Goal: Information Seeking & Learning: Learn about a topic

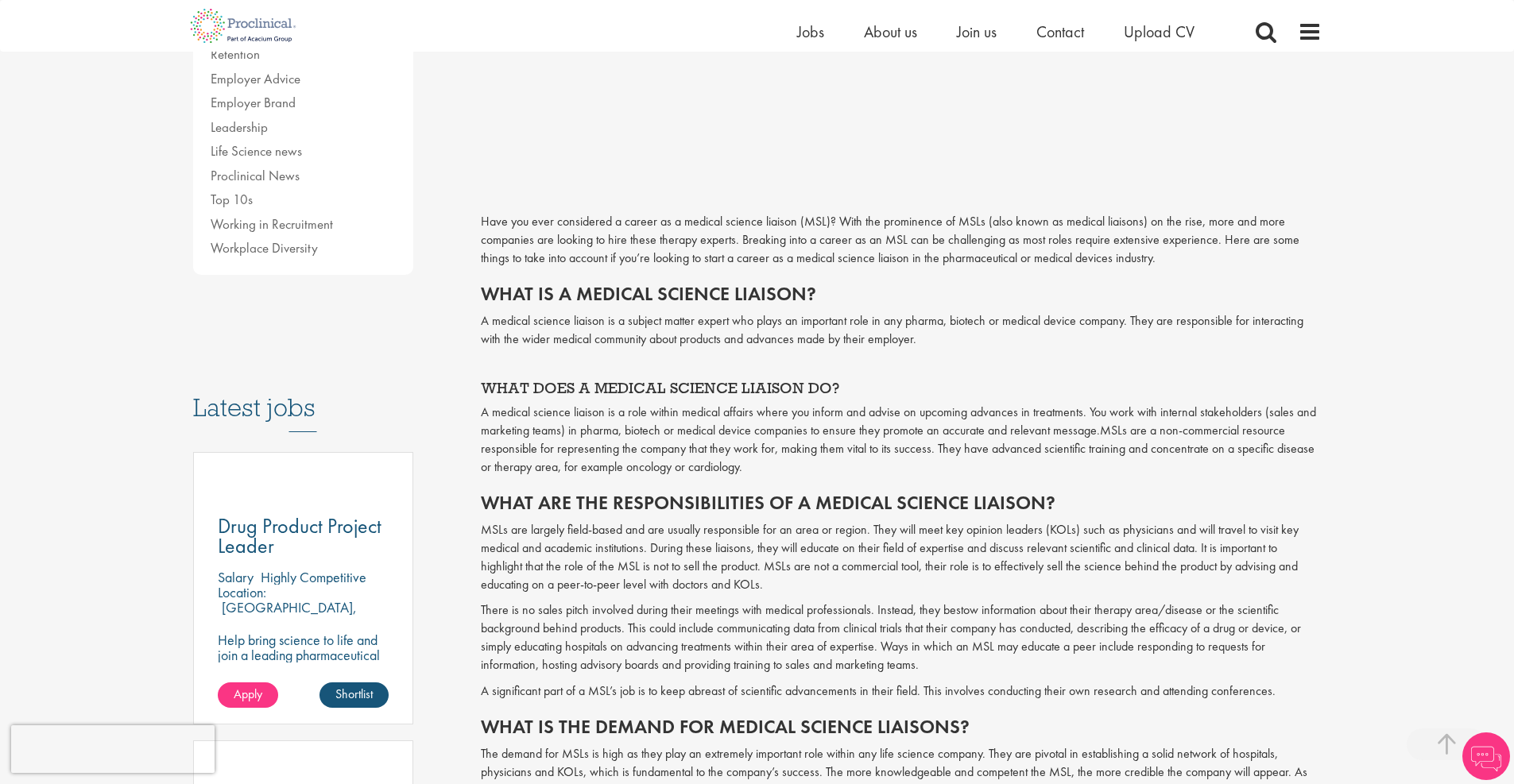
scroll to position [513, 0]
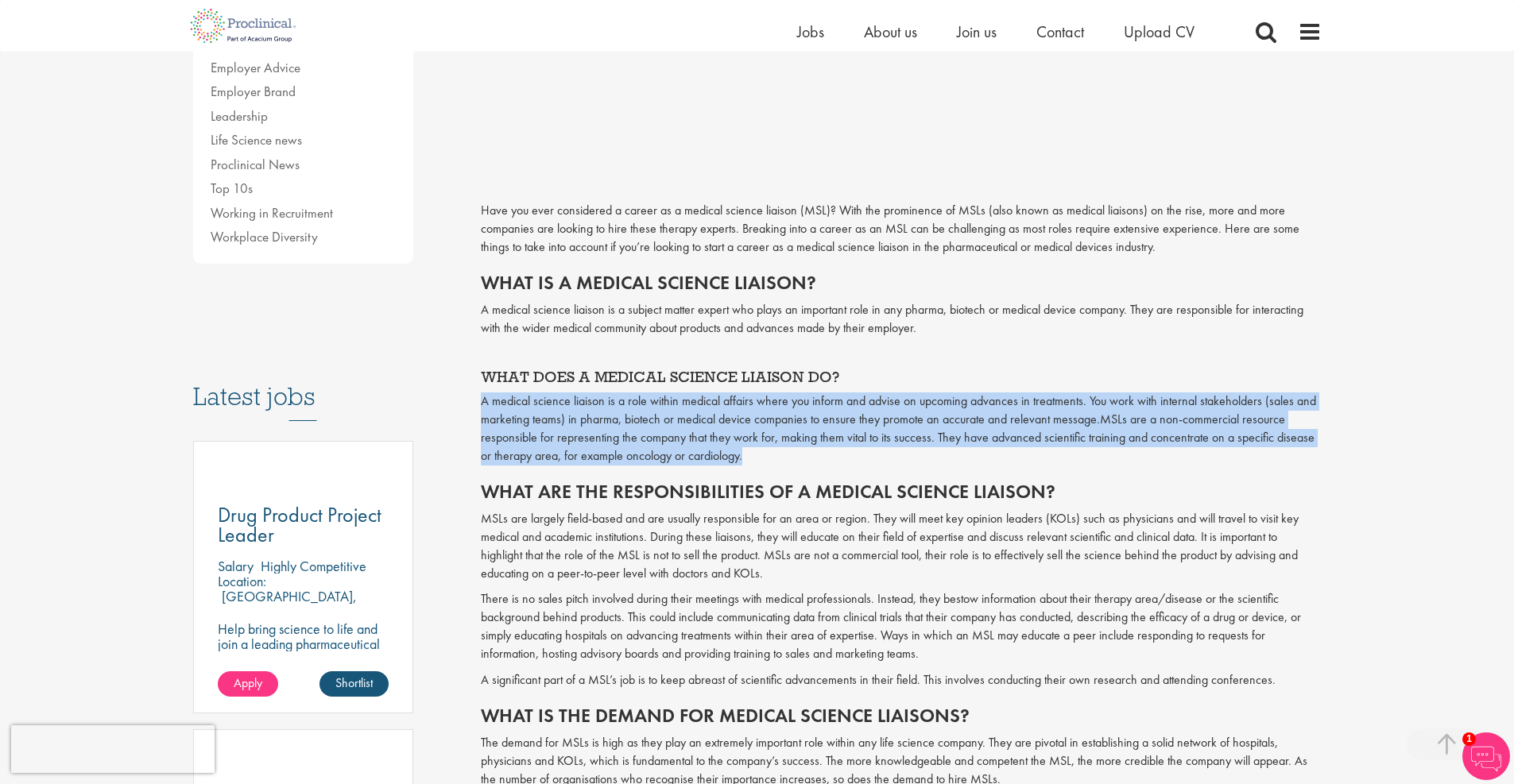
drag, startPoint x: 759, startPoint y: 462, endPoint x: 477, endPoint y: 404, distance: 287.9
click at [477, 404] on div "How to get a medical science liaison job Author: [PERSON_NAME] Posting date: [D…" at bounding box center [901, 650] width 865 height 1972
copy p "A medical science liaison is a role within medical affairs where you inform and…"
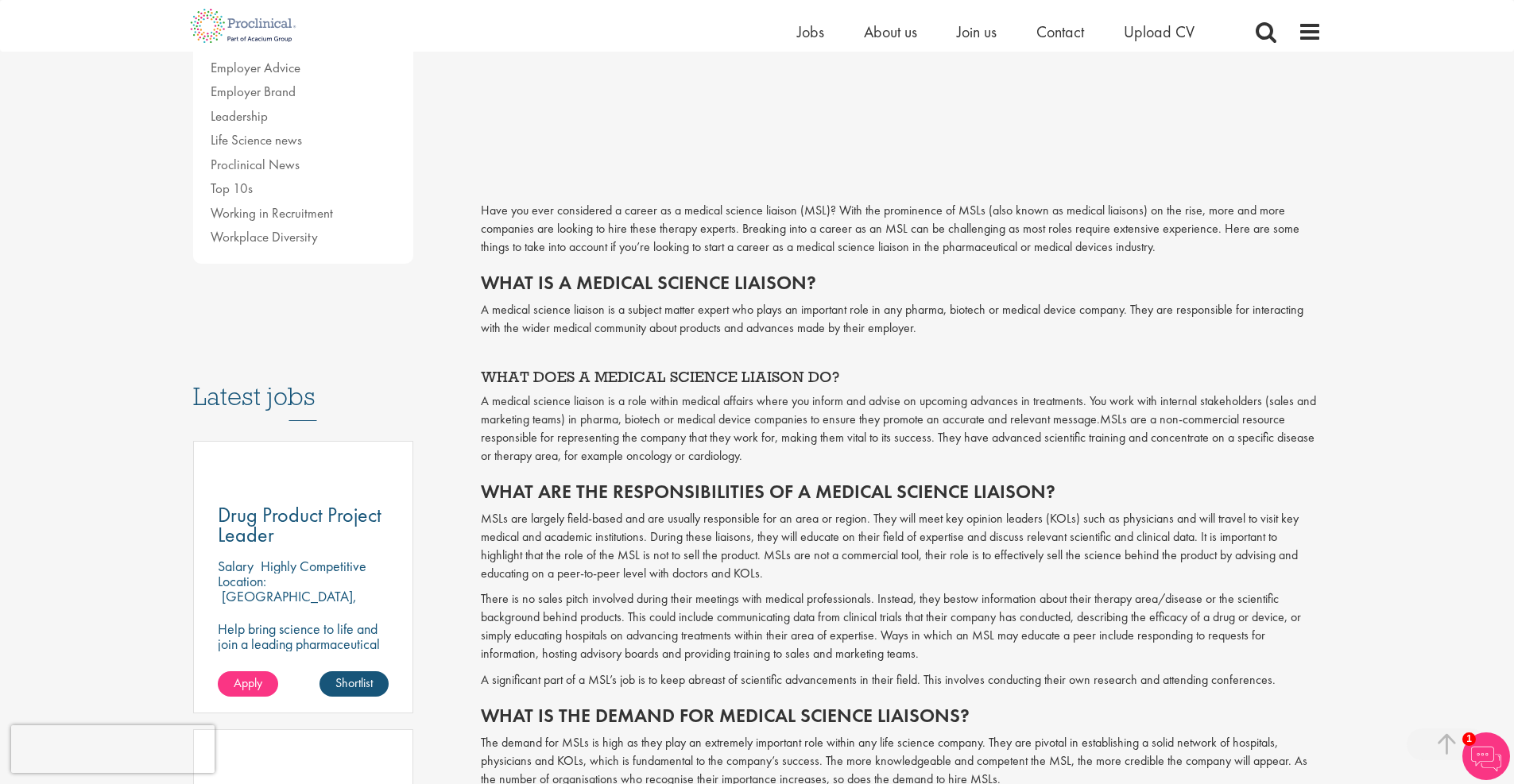
click at [713, 608] on p "There is no sales pitch involved during their meetings with medical professiona…" at bounding box center [901, 626] width 841 height 72
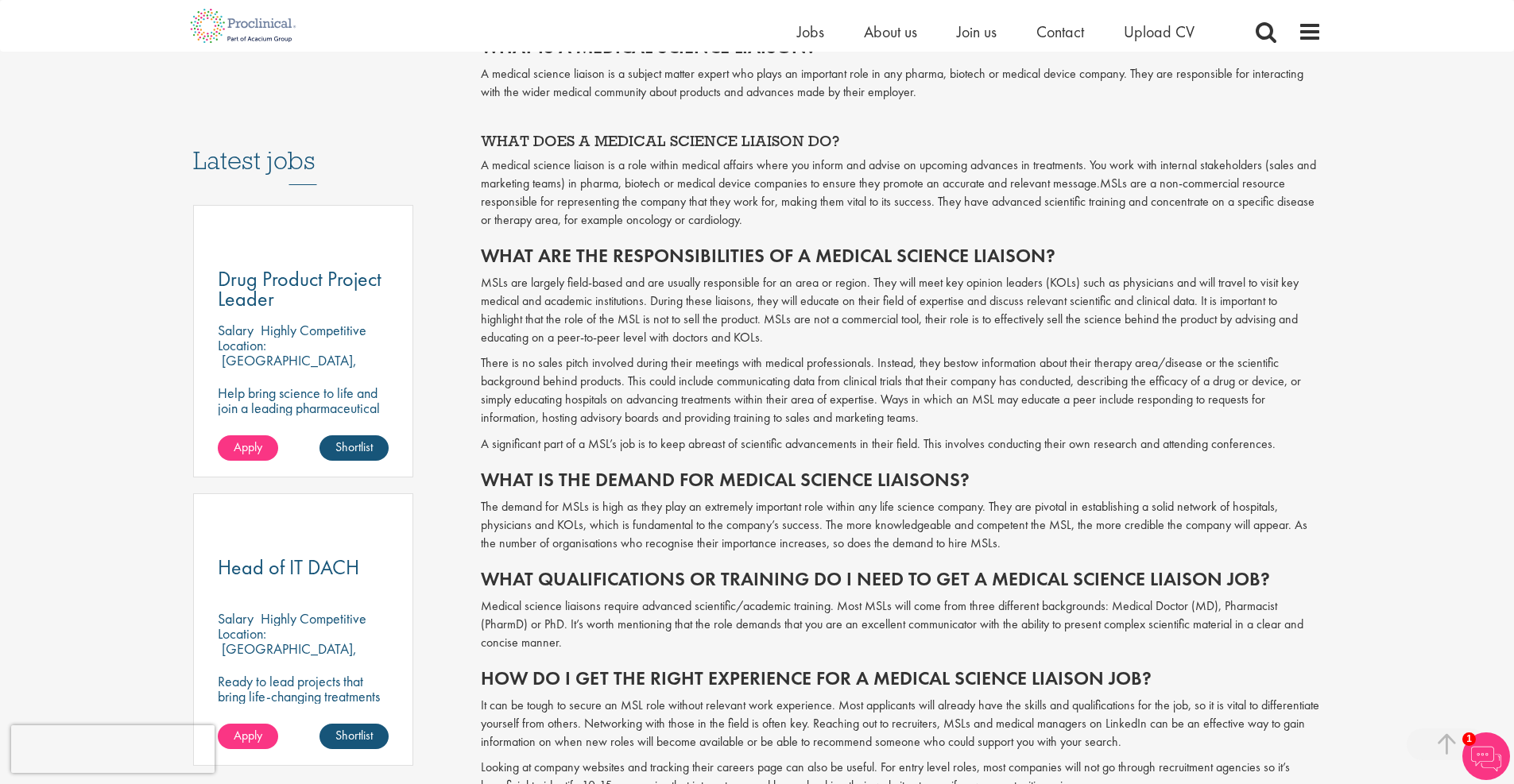
scroll to position [752, 0]
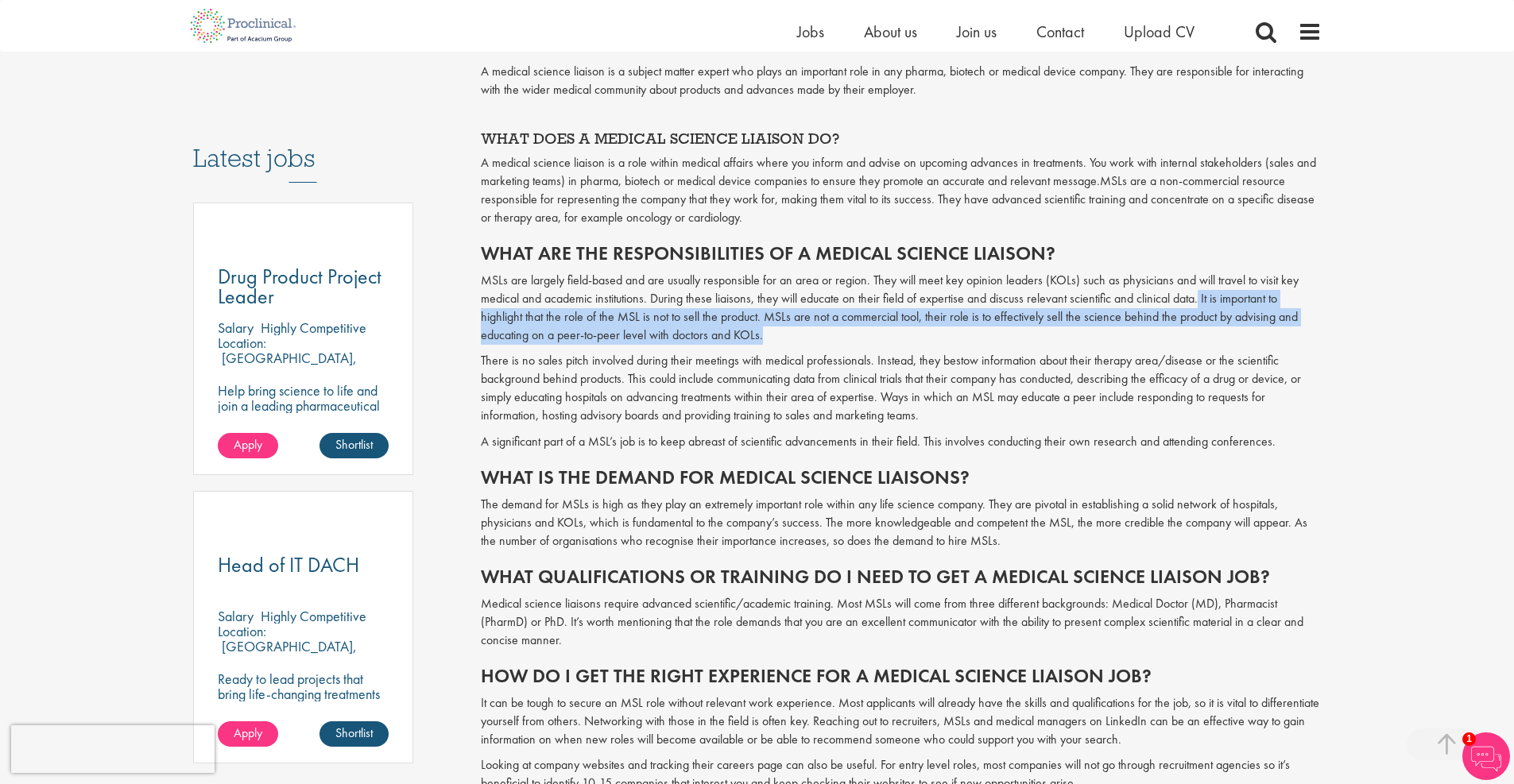
drag, startPoint x: 775, startPoint y: 329, endPoint x: 1201, endPoint y: 294, distance: 427.4
click at [1201, 294] on p "MSLs are largely field-based and are usually responsible for an area or region.…" at bounding box center [901, 308] width 841 height 72
copy p "It is important to highlight that the role of the MSL is not to sell the produc…"
click at [470, 318] on div "How to get a medical science liaison job Author: [PERSON_NAME] Posting date: [D…" at bounding box center [901, 411] width 865 height 1972
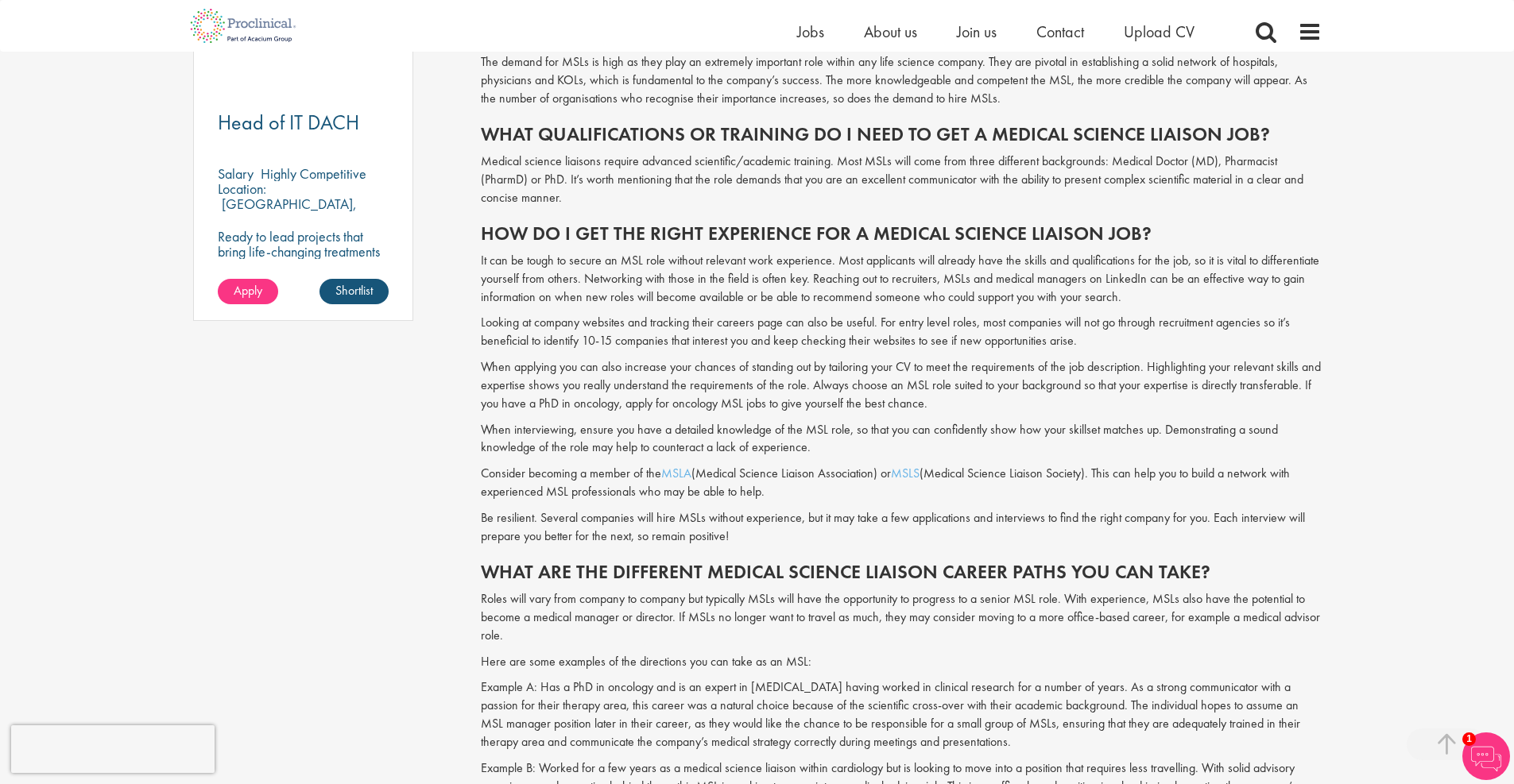
scroll to position [1308, 0]
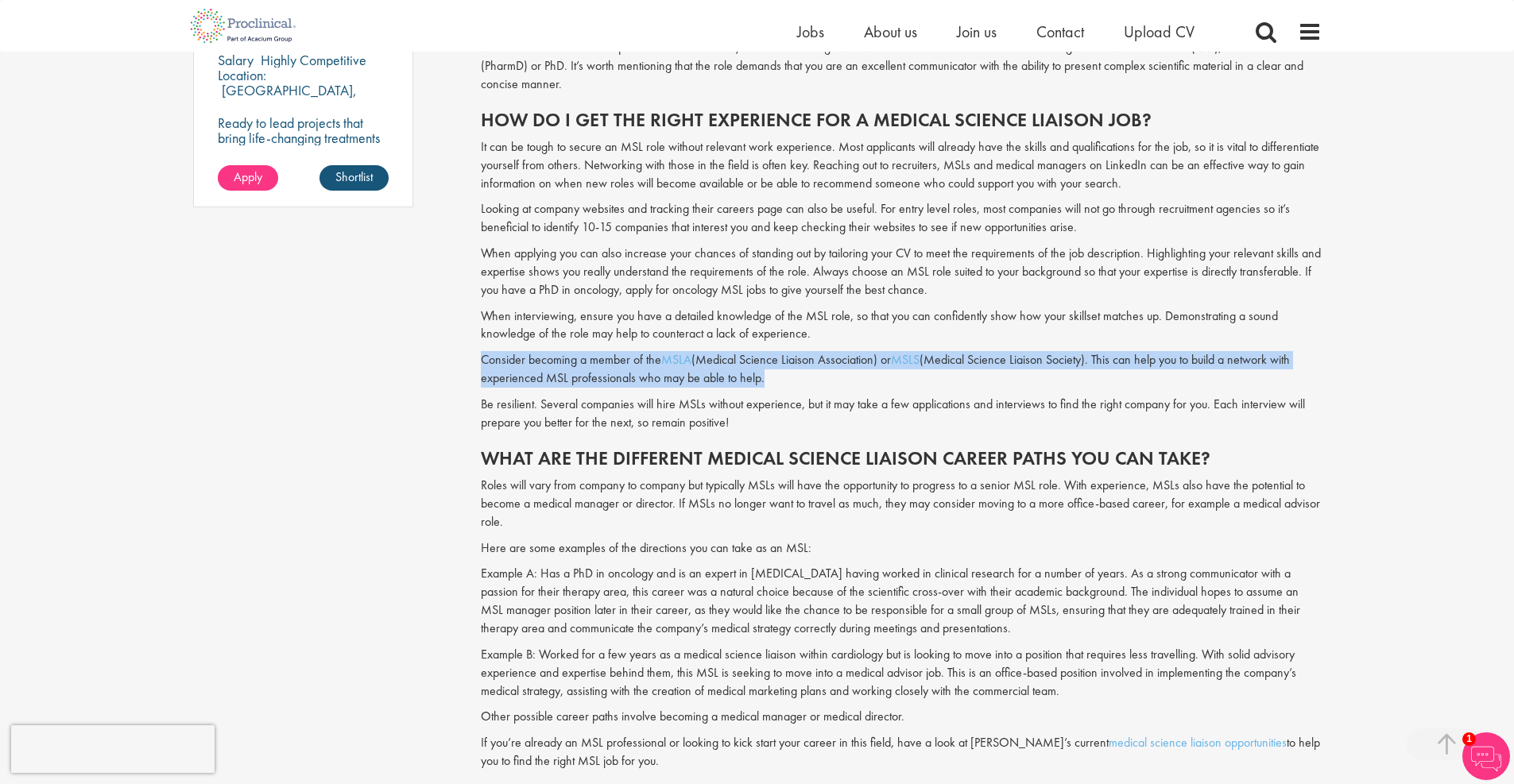
drag, startPoint x: 761, startPoint y: 377, endPoint x: 450, endPoint y: 362, distance: 311.4
copy p "Consider becoming a member of the MSLA (Medical Science Liaison Association) or…"
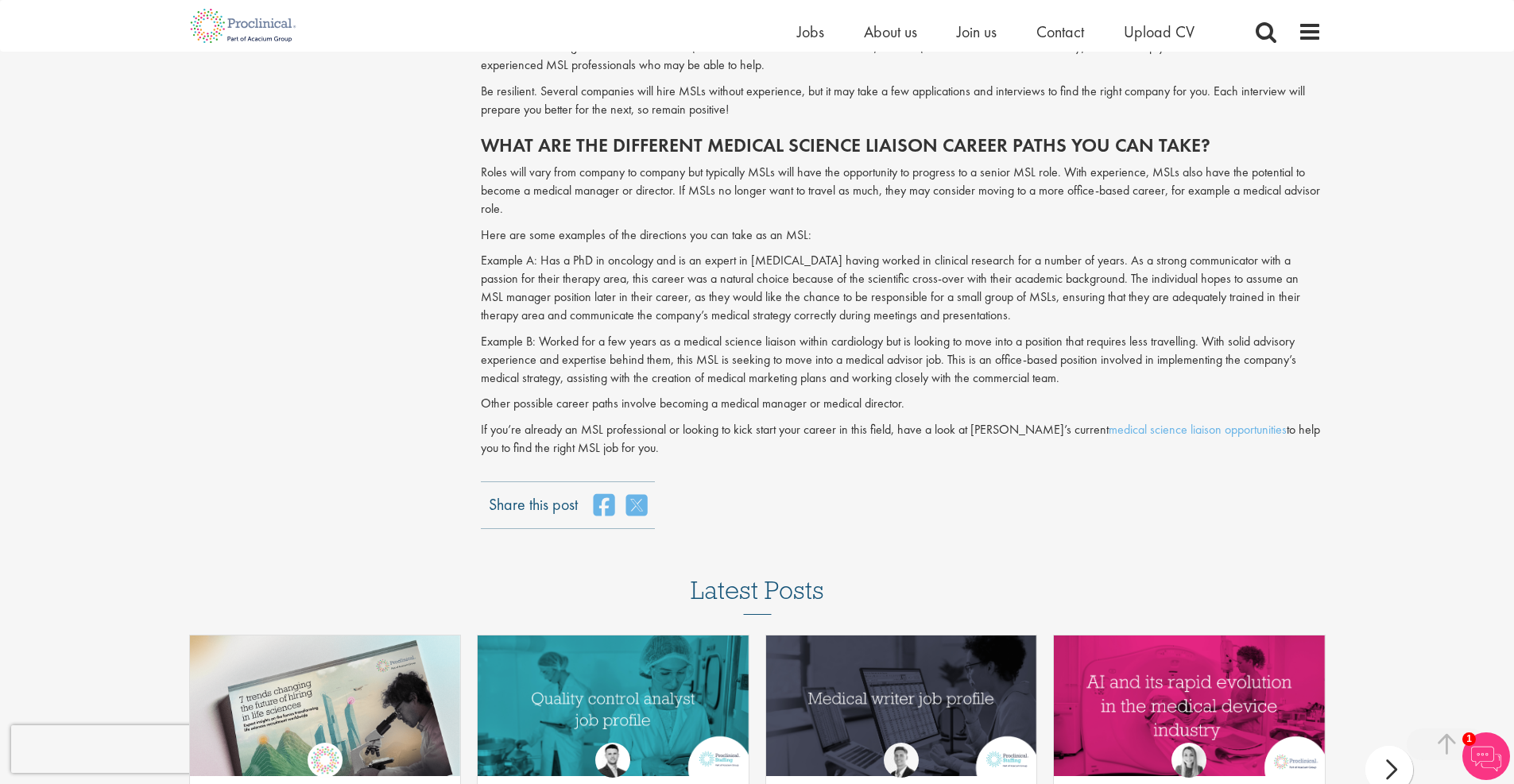
scroll to position [1625, 0]
